Goal: Transaction & Acquisition: Purchase product/service

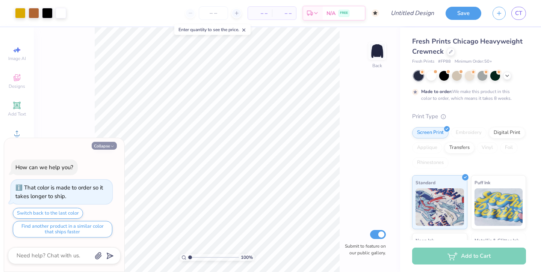
click at [106, 144] on button "Collapse" at bounding box center [104, 146] width 25 height 8
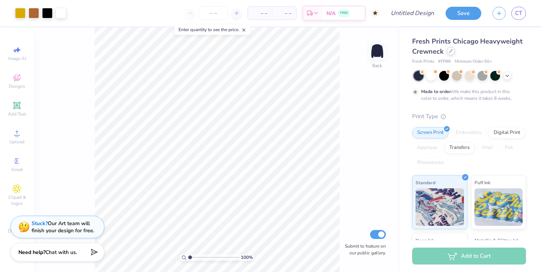
click at [452, 51] on icon at bounding box center [451, 51] width 4 height 4
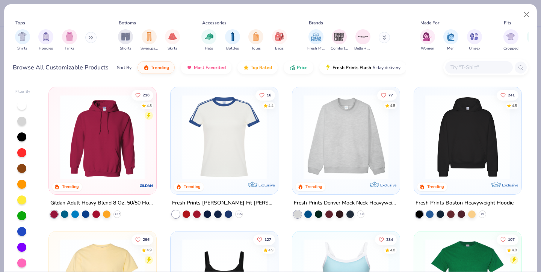
click at [439, 157] on img at bounding box center [468, 137] width 92 height 85
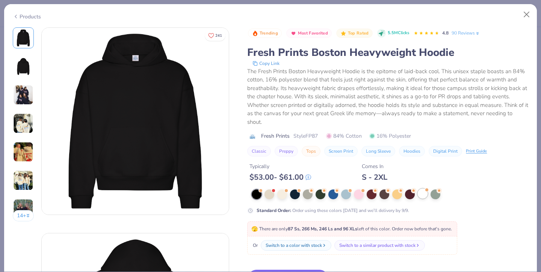
click at [423, 197] on div at bounding box center [423, 194] width 10 height 10
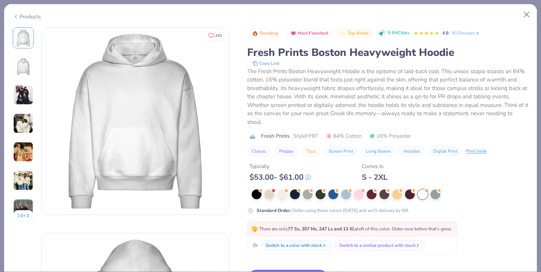
scroll to position [16, 0]
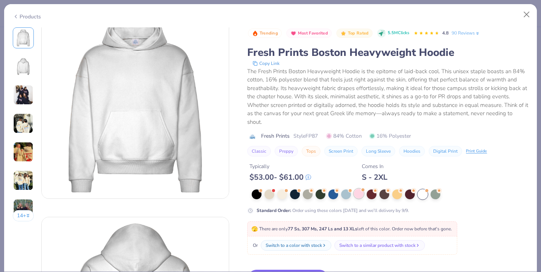
click at [359, 195] on div at bounding box center [359, 194] width 10 height 10
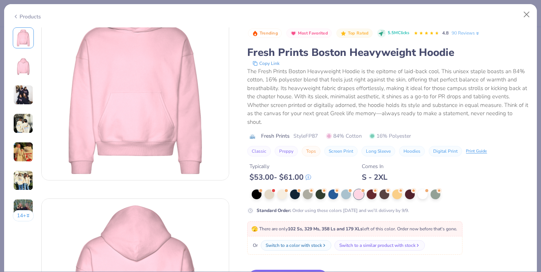
scroll to position [52, 0]
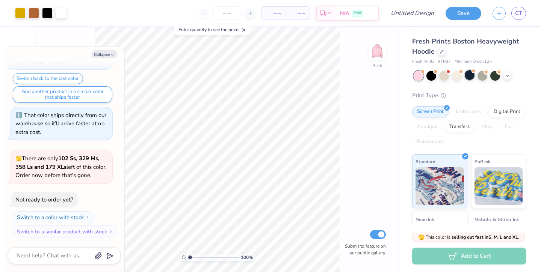
click at [472, 77] on div at bounding box center [470, 75] width 10 height 10
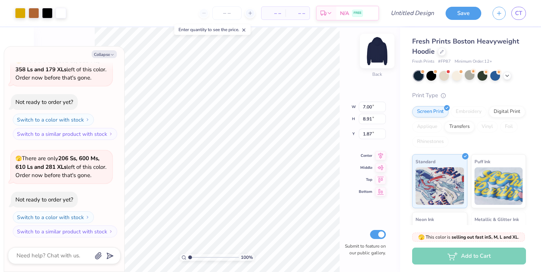
click at [376, 50] on img at bounding box center [377, 51] width 30 height 30
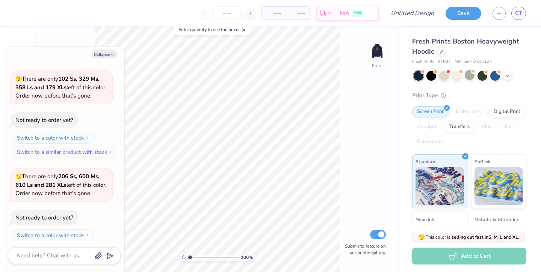
scroll to position [120, 0]
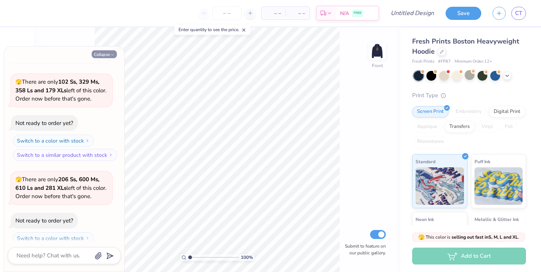
click at [103, 51] on button "Collapse" at bounding box center [104, 54] width 25 height 8
type textarea "x"
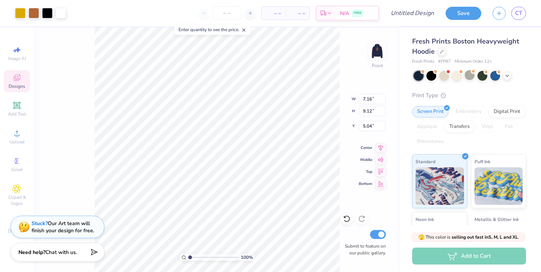
type input "11.70"
type input "14.89"
type input "7.30"
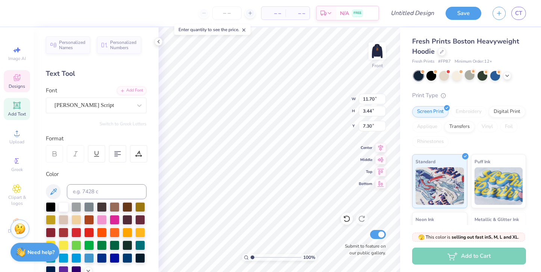
type textarea "f"
type textarea "Flintridge Sacred Heart"
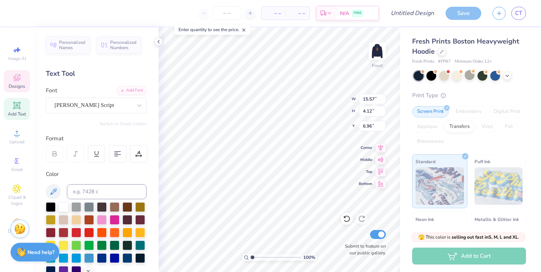
type textarea "fsha seniors"
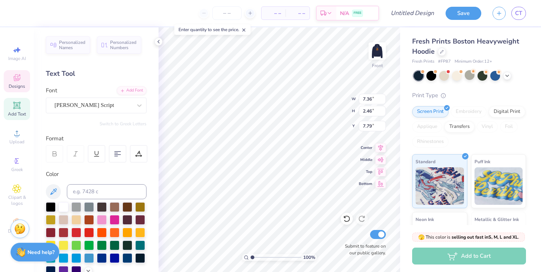
scroll to position [0, 5]
type textarea "flintridge sacred heart academy"
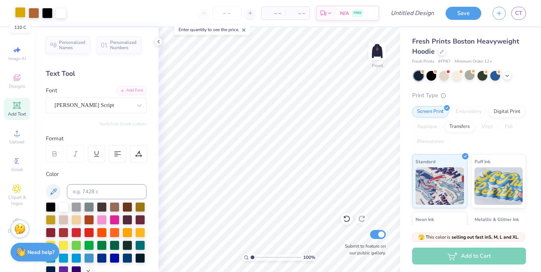
click at [16, 12] on div at bounding box center [20, 12] width 11 height 11
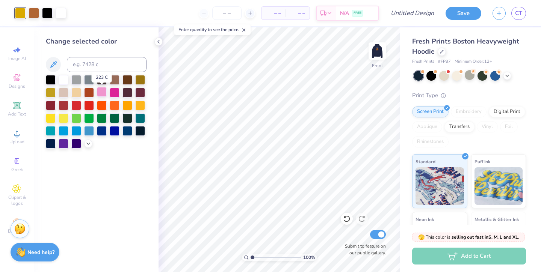
click at [101, 91] on div at bounding box center [102, 92] width 10 height 10
click at [114, 95] on div at bounding box center [115, 92] width 10 height 10
click at [77, 104] on div at bounding box center [76, 105] width 10 height 10
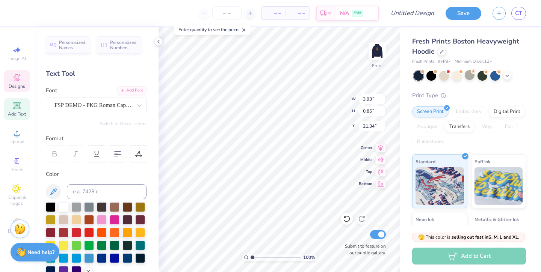
type textarea "E"
type textarea "class of 2026"
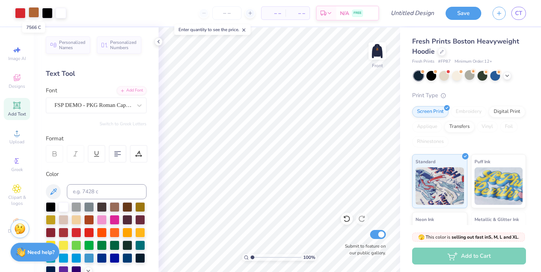
click at [34, 13] on div at bounding box center [34, 12] width 11 height 11
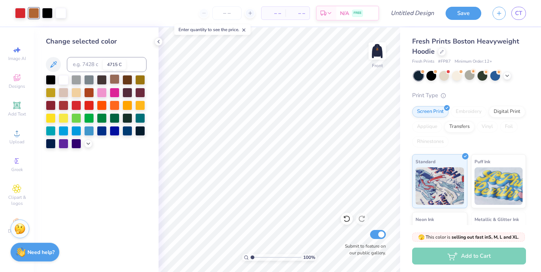
click at [111, 78] on div at bounding box center [115, 79] width 10 height 10
click at [128, 81] on div at bounding box center [128, 79] width 10 height 10
click at [140, 79] on div at bounding box center [140, 79] width 10 height 10
click at [89, 142] on icon at bounding box center [88, 143] width 6 height 6
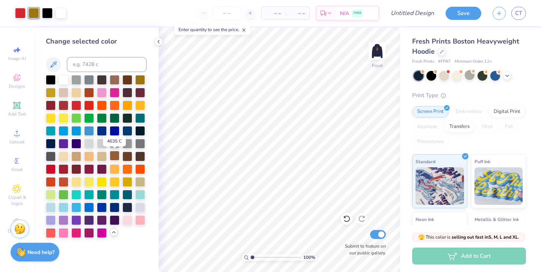
click at [118, 157] on div at bounding box center [115, 156] width 10 height 10
click at [127, 156] on div at bounding box center [128, 156] width 10 height 10
click at [115, 157] on div at bounding box center [115, 156] width 10 height 10
click at [154, 132] on div "Change selected color" at bounding box center [96, 149] width 125 height 245
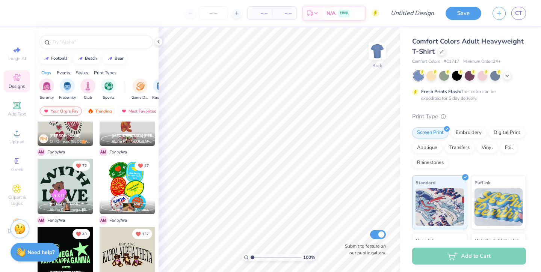
scroll to position [631, 0]
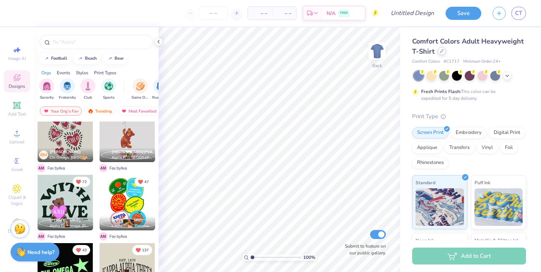
click at [441, 53] on icon at bounding box center [442, 51] width 4 height 4
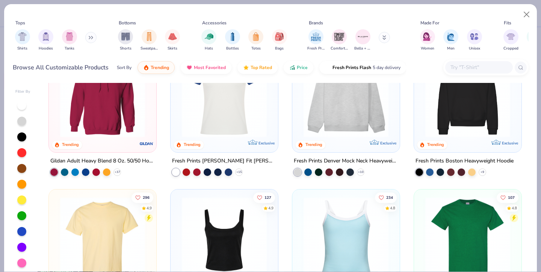
scroll to position [46, 0]
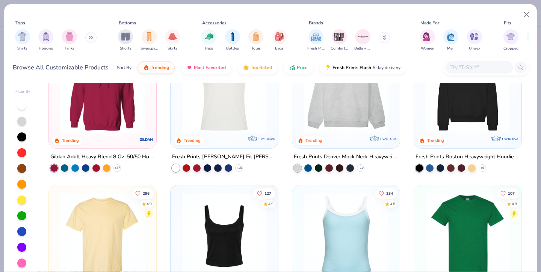
click at [453, 135] on div at bounding box center [468, 93] width 100 height 96
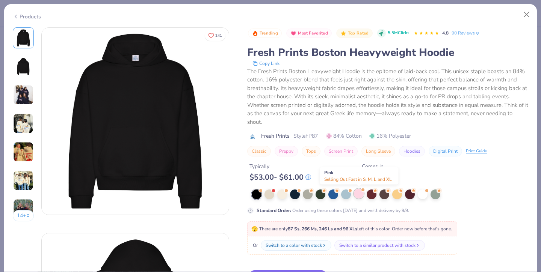
click at [362, 197] on div at bounding box center [359, 194] width 10 height 10
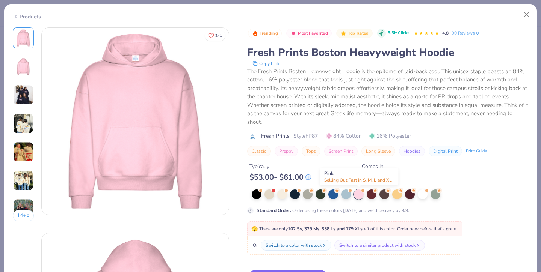
scroll to position [66, 0]
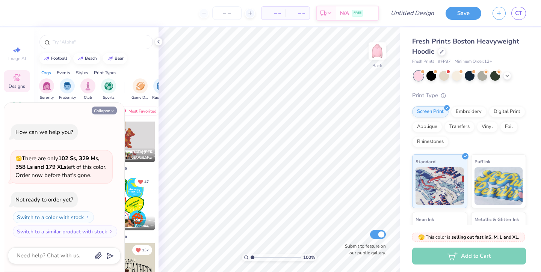
click at [107, 109] on button "Collapse" at bounding box center [104, 111] width 25 height 8
type textarea "x"
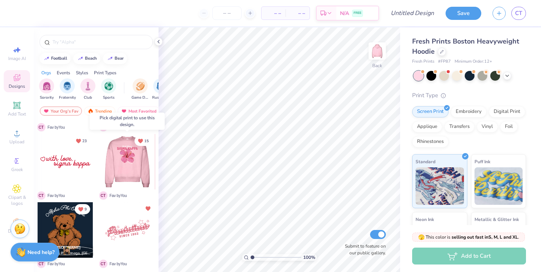
scroll to position [260, 0]
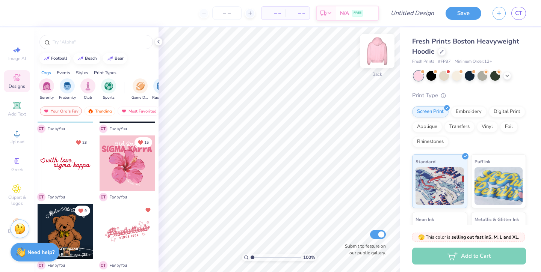
click at [381, 48] on img at bounding box center [377, 51] width 30 height 30
click at [122, 168] on div at bounding box center [128, 164] width 56 height 56
click at [124, 164] on div at bounding box center [128, 164] width 56 height 56
click at [135, 161] on div at bounding box center [128, 164] width 56 height 56
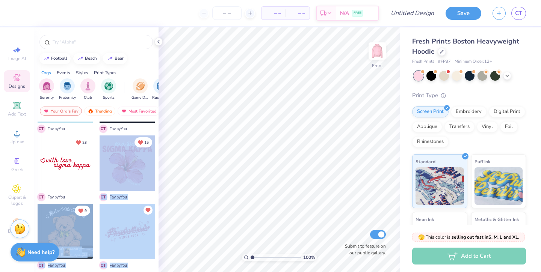
click at [281, 155] on div "– – Per Item – – Total Est. Delivery N/A FREE Design Title Save CT Image AI Des…" at bounding box center [270, 136] width 541 height 272
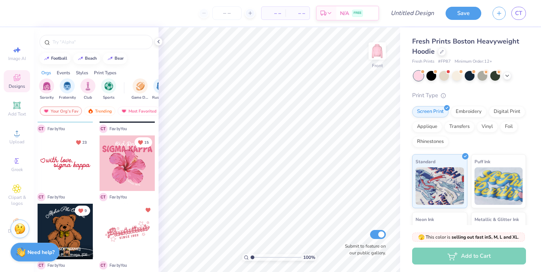
click at [156, 170] on div "12 [PERSON_NAME] Zeta Tau Alpha, [US_STATE] State University C T Fav by You C T…" at bounding box center [96, 211] width 125 height 179
drag, startPoint x: 133, startPoint y: 166, endPoint x: 121, endPoint y: 172, distance: 14.3
click at [121, 172] on div at bounding box center [128, 164] width 56 height 56
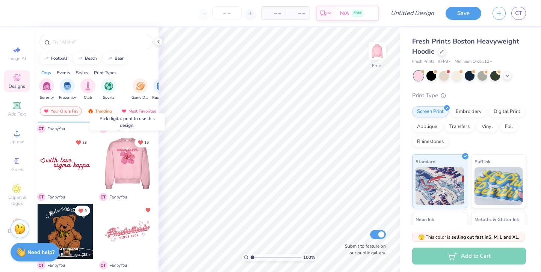
click at [100, 172] on div at bounding box center [72, 164] width 56 height 56
click at [121, 172] on div at bounding box center [127, 164] width 56 height 56
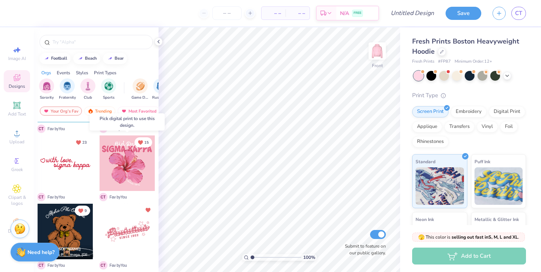
click at [99, 169] on div at bounding box center [72, 164] width 56 height 56
click at [501, 110] on div "Digital Print" at bounding box center [507, 110] width 36 height 11
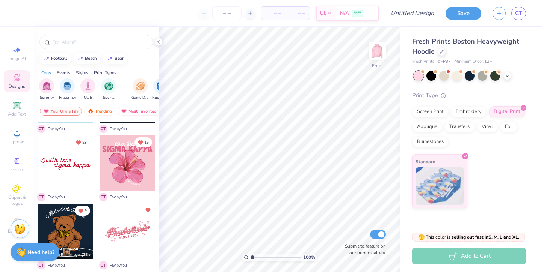
click at [148, 170] on div at bounding box center [128, 164] width 56 height 56
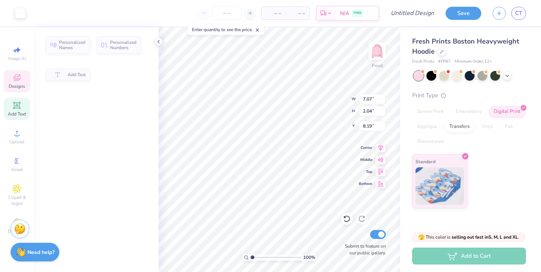
type input "7.07"
type input "2.04"
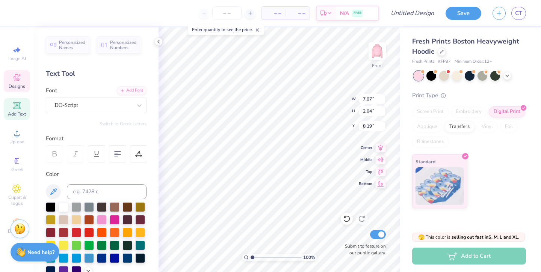
scroll to position [0, 1]
type textarea "Senior szn"
type input "14.55"
type input "1.98"
type input "9.56"
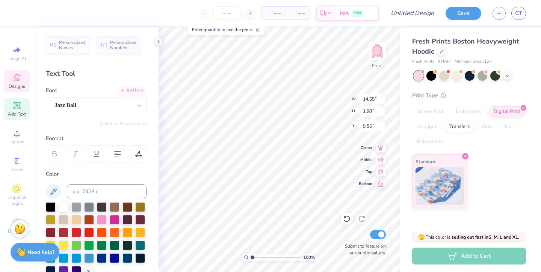
scroll to position [0, 0]
type textarea "flintridge sacred heart"
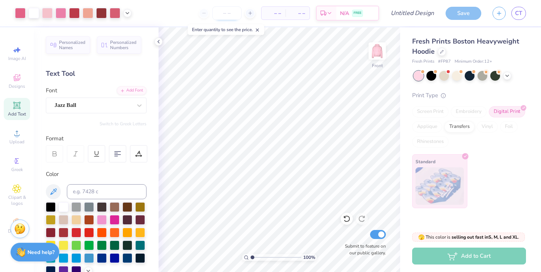
click at [220, 15] on input "number" at bounding box center [226, 13] width 29 height 14
type input "100"
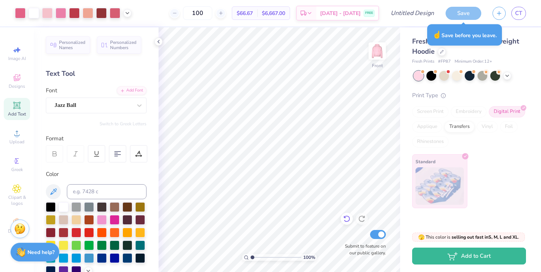
click at [347, 221] on icon at bounding box center [347, 219] width 8 height 8
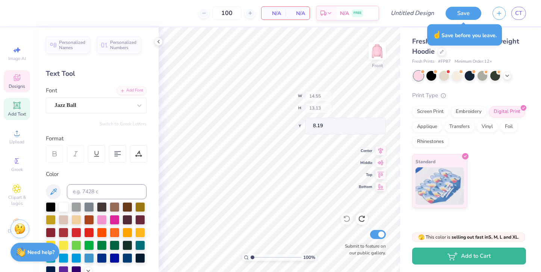
click at [18, 76] on icon at bounding box center [17, 77] width 7 height 7
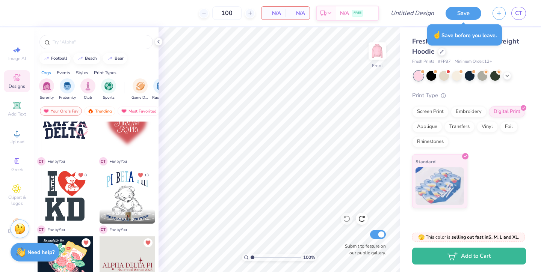
scroll to position [424, 0]
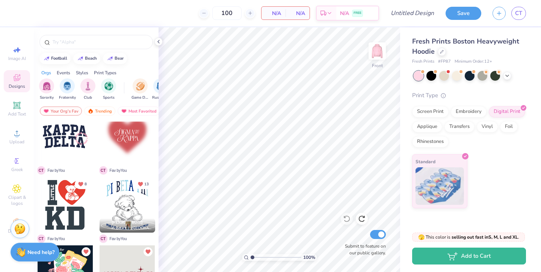
click at [78, 214] on div at bounding box center [66, 205] width 56 height 56
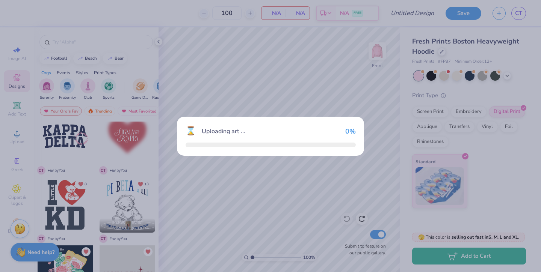
click at [78, 214] on div "⌛ Uploading art ... 0 %" at bounding box center [270, 136] width 541 height 272
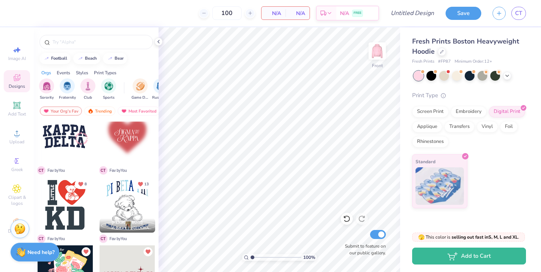
click at [121, 209] on div at bounding box center [128, 205] width 56 height 56
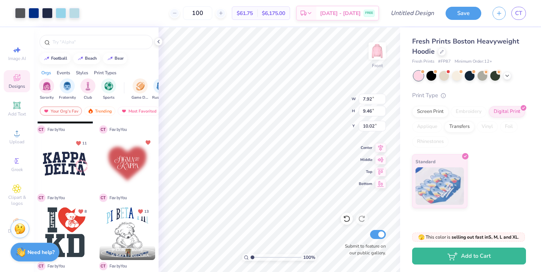
scroll to position [395, 0]
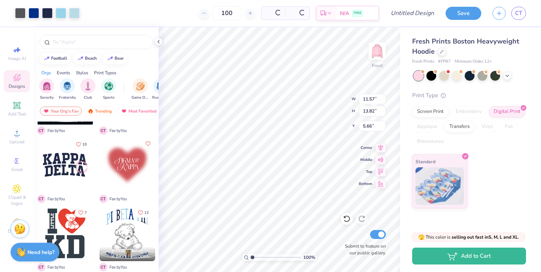
type input "11.57"
type input "13.82"
type input "5.66"
type input "14.41"
type input "17.20"
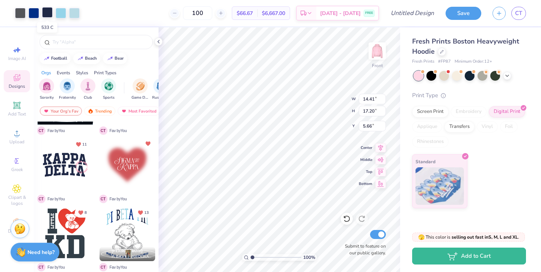
click at [50, 15] on div at bounding box center [47, 12] width 11 height 11
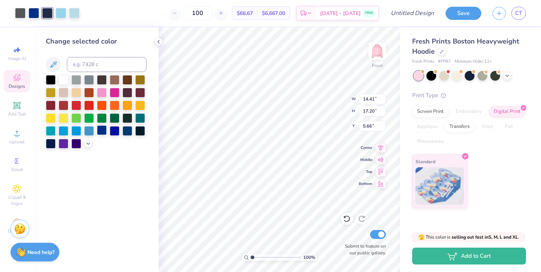
click at [104, 128] on div at bounding box center [102, 131] width 10 height 10
click at [50, 8] on div at bounding box center [47, 12] width 11 height 11
click at [99, 130] on div at bounding box center [102, 131] width 10 height 10
click at [51, 14] on div at bounding box center [47, 12] width 11 height 11
click at [102, 132] on div at bounding box center [102, 131] width 10 height 10
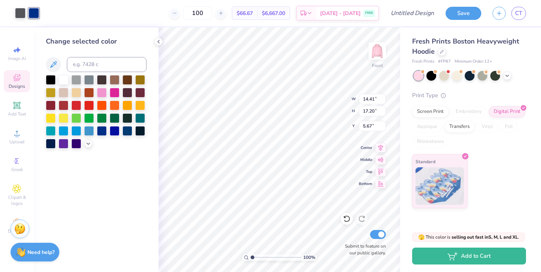
type input "5.66"
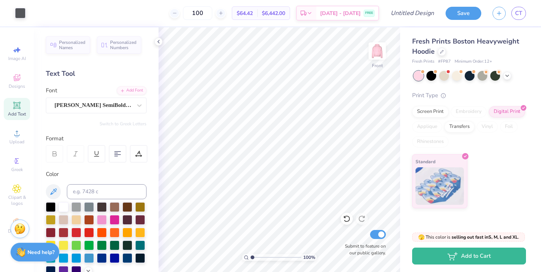
click at [18, 20] on div "Art colors" at bounding box center [13, 13] width 26 height 26
click at [19, 12] on div at bounding box center [20, 12] width 11 height 11
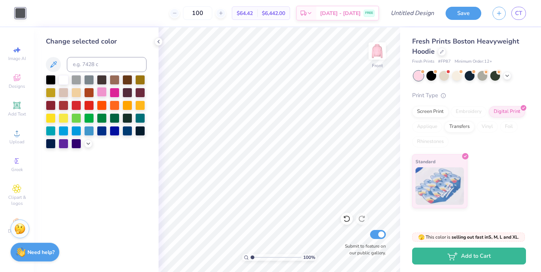
click at [101, 92] on div at bounding box center [102, 92] width 10 height 10
click at [116, 94] on div at bounding box center [115, 92] width 10 height 10
click at [77, 104] on div at bounding box center [76, 105] width 10 height 10
click at [506, 75] on icon at bounding box center [507, 75] width 6 height 6
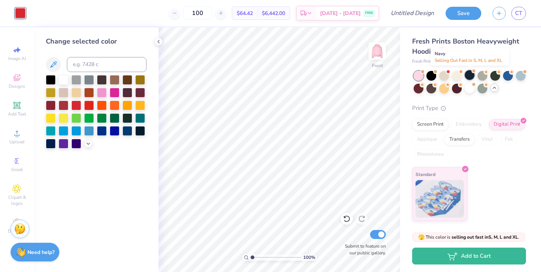
click at [471, 75] on div at bounding box center [470, 75] width 10 height 10
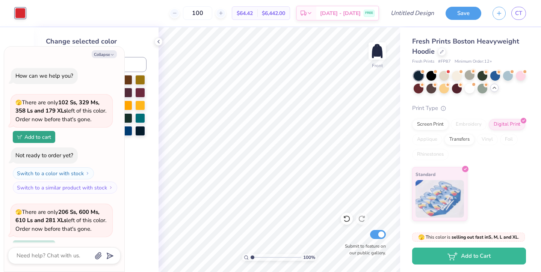
scroll to position [65, 0]
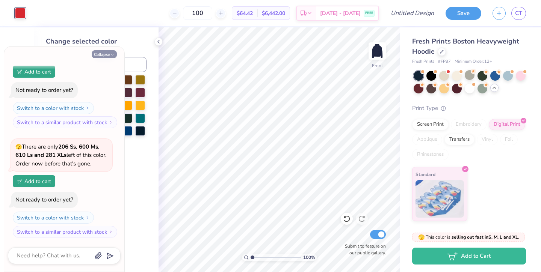
click at [104, 52] on button "Collapse" at bounding box center [104, 54] width 25 height 8
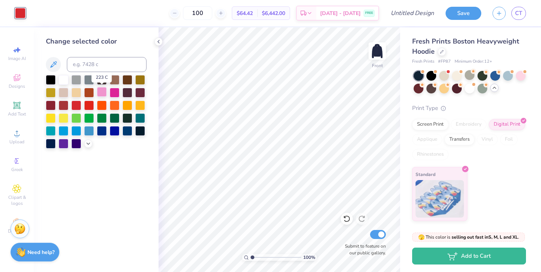
click at [99, 92] on div at bounding box center [102, 92] width 10 height 10
click at [469, 91] on div at bounding box center [470, 88] width 10 height 10
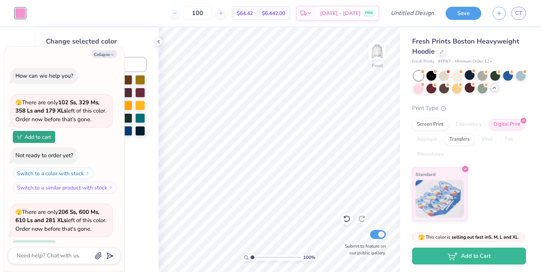
scroll to position [175, 0]
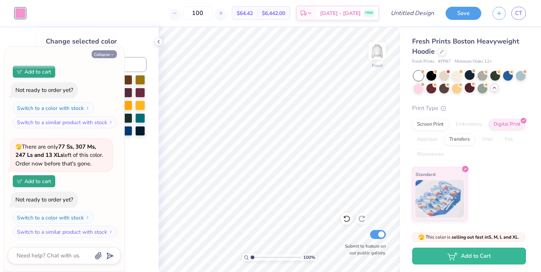
click at [105, 55] on button "Collapse" at bounding box center [104, 54] width 25 height 8
type textarea "x"
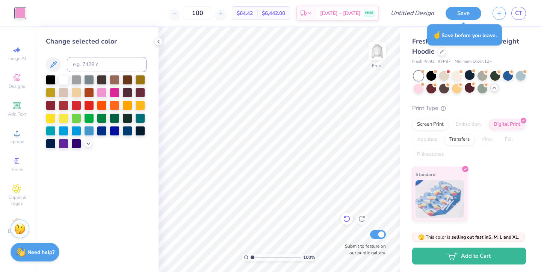
click at [347, 221] on icon at bounding box center [347, 219] width 8 height 8
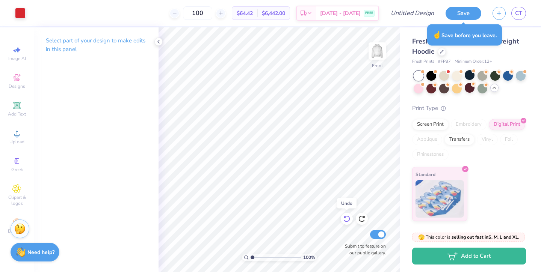
click at [347, 220] on icon at bounding box center [347, 219] width 8 height 8
click at [345, 222] on icon at bounding box center [347, 219] width 8 height 8
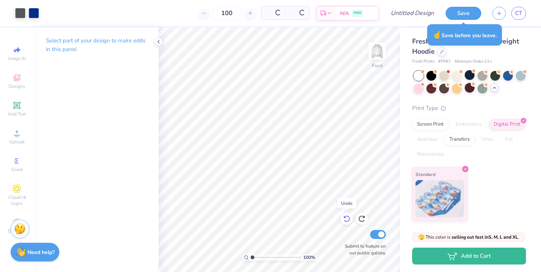
click at [345, 222] on icon at bounding box center [347, 219] width 8 height 8
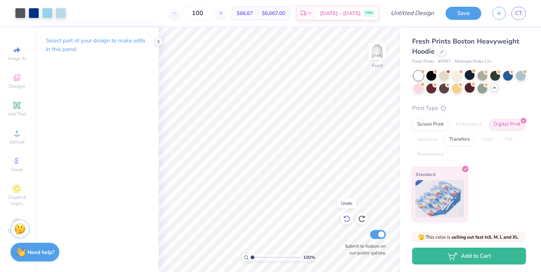
click at [345, 222] on icon at bounding box center [347, 219] width 8 height 8
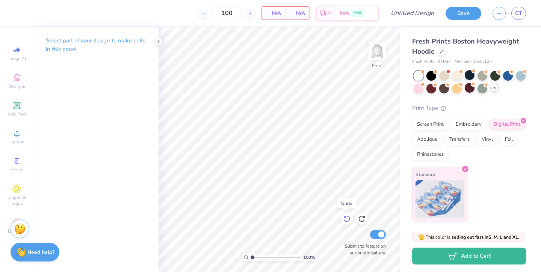
click at [345, 222] on icon at bounding box center [347, 219] width 8 height 8
click at [212, 16] on input "100" at bounding box center [197, 13] width 29 height 14
type input "104"
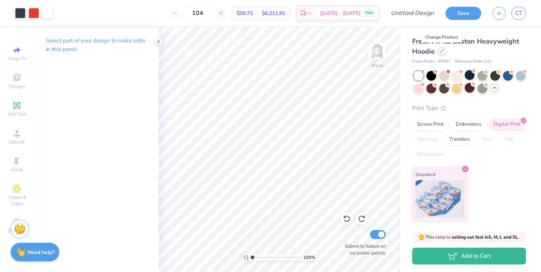
click at [444, 52] on div at bounding box center [442, 51] width 8 height 8
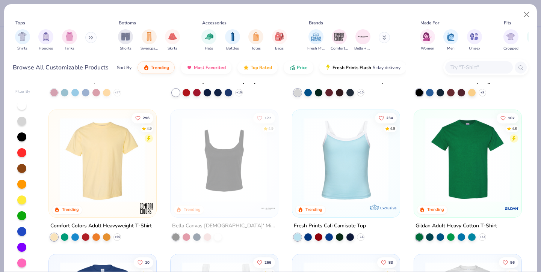
scroll to position [125, 0]
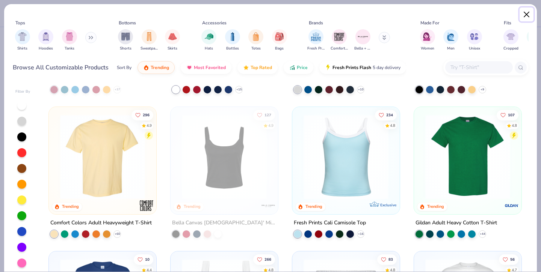
click at [523, 17] on button "Close" at bounding box center [527, 15] width 14 height 14
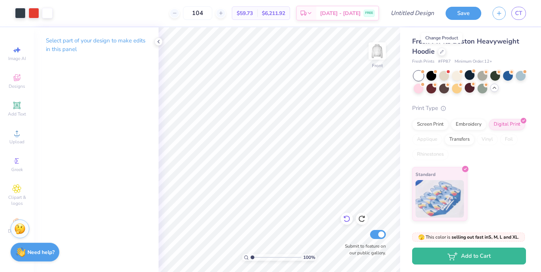
click at [347, 220] on icon at bounding box center [347, 219] width 8 height 8
click at [346, 219] on icon at bounding box center [347, 219] width 8 height 8
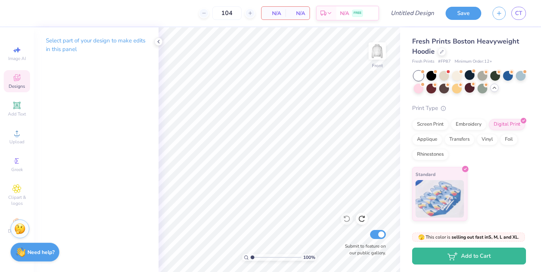
click at [13, 82] on div "Designs" at bounding box center [17, 81] width 26 height 22
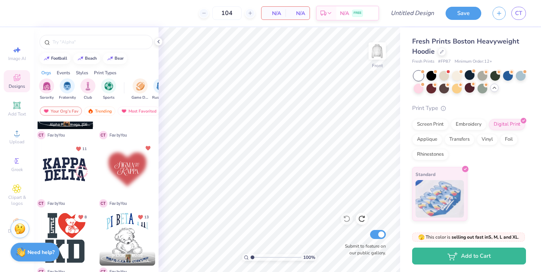
scroll to position [391, 0]
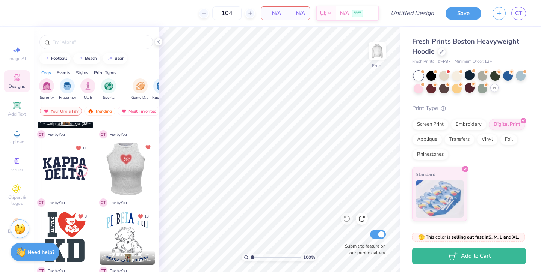
click at [100, 172] on div at bounding box center [72, 169] width 56 height 56
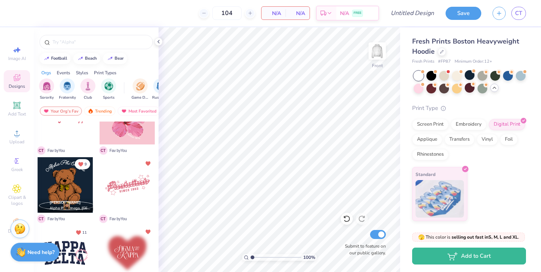
scroll to position [278, 0]
